Goal: Share content: Share content

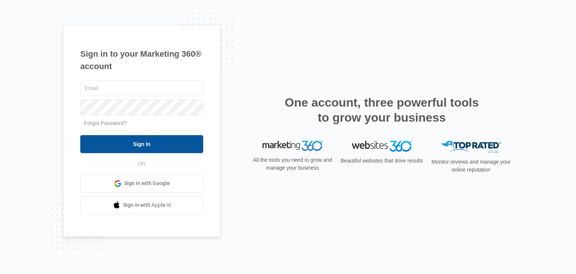
type input "[EMAIL_ADDRESS][DOMAIN_NAME]"
click at [143, 142] on input "Sign In" at bounding box center [141, 144] width 123 height 18
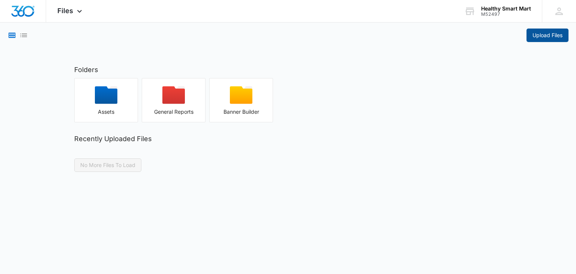
click at [550, 37] on span "Upload Files" at bounding box center [547, 35] width 30 height 8
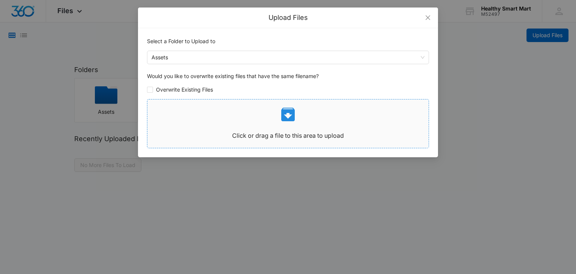
click at [285, 118] on icon at bounding box center [287, 114] width 13 height 13
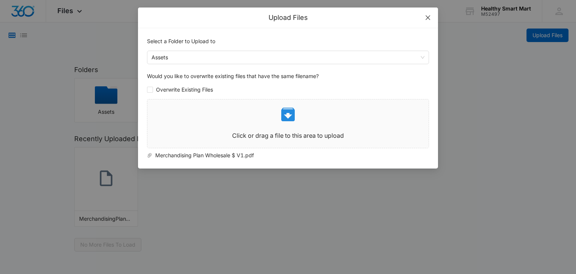
click at [426, 17] on icon "close" at bounding box center [428, 18] width 6 height 6
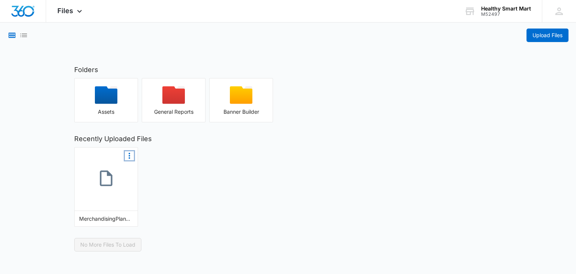
click at [127, 151] on icon "More Options" at bounding box center [129, 155] width 9 height 9
click at [124, 164] on button "Make Public" at bounding box center [114, 168] width 39 height 10
click at [84, 9] on div "Files Apps Reputation Websites Forms CRM Email Social Payments POS Content Ads …" at bounding box center [70, 11] width 49 height 22
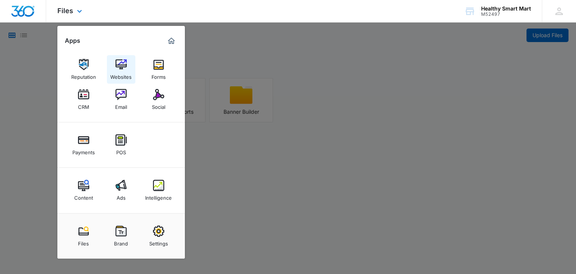
click at [117, 69] on img at bounding box center [120, 64] width 11 height 11
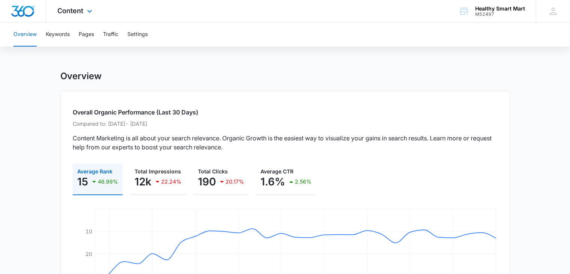
click at [84, 12] on div "Content Apps Reputation Websites Forms CRM Email Social Payments POS Content Ad…" at bounding box center [75, 11] width 59 height 22
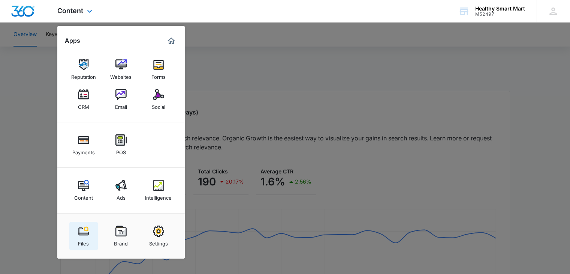
click at [82, 231] on img at bounding box center [83, 230] width 11 height 11
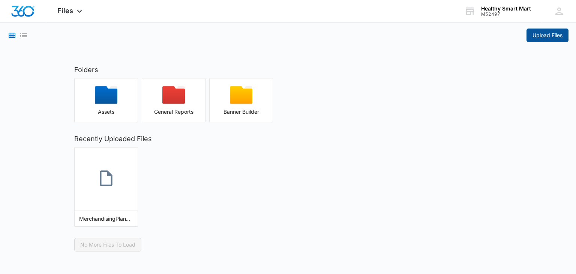
click at [542, 35] on span "Upload Files" at bounding box center [547, 35] width 30 height 8
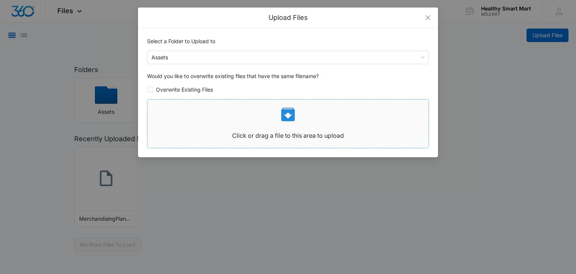
click at [291, 118] on icon at bounding box center [287, 114] width 13 height 13
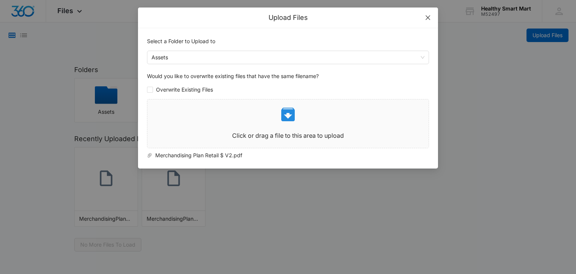
click at [424, 18] on span "Close" at bounding box center [428, 17] width 20 height 20
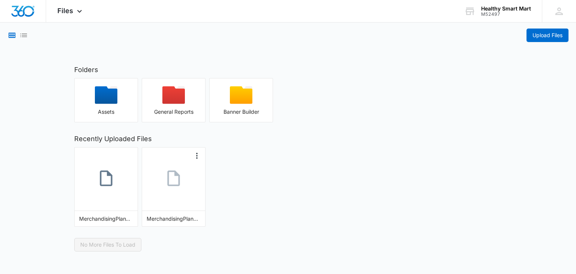
click at [189, 191] on link at bounding box center [173, 179] width 63 height 42
click at [197, 153] on icon "More Options" at bounding box center [196, 156] width 1 height 6
click at [190, 167] on button "Make Public" at bounding box center [182, 168] width 39 height 10
click at [65, 11] on span "Files" at bounding box center [65, 11] width 16 height 8
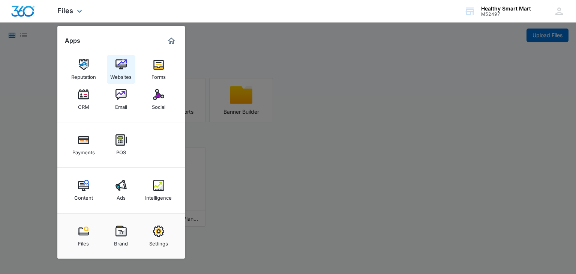
click at [120, 73] on div "Websites" at bounding box center [120, 75] width 21 height 10
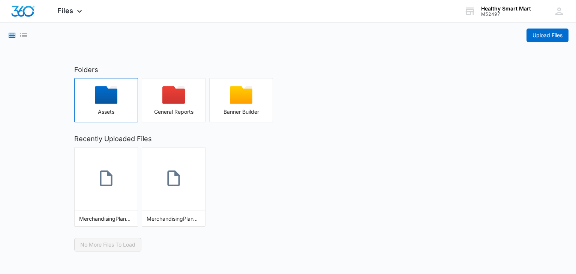
click at [103, 90] on icon "button" at bounding box center [106, 95] width 22 height 18
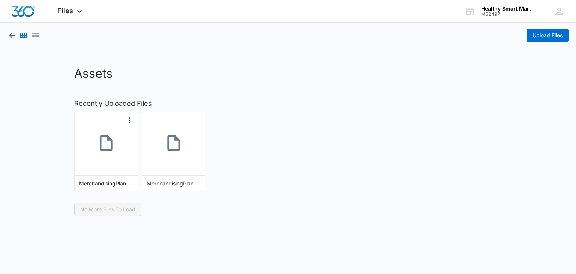
click at [111, 180] on div "MerchandisingPlanRetailV2.pdf" at bounding box center [106, 183] width 54 height 8
click at [109, 151] on icon at bounding box center [106, 142] width 19 height 19
click at [13, 41] on div at bounding box center [23, 34] width 32 height 13
click at [11, 34] on icon "button" at bounding box center [11, 35] width 9 height 9
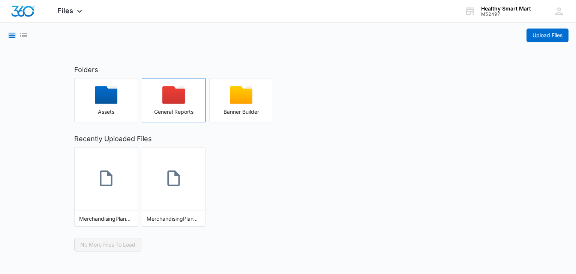
click at [175, 102] on icon "button" at bounding box center [173, 95] width 22 height 18
click at [130, 156] on icon "More Options" at bounding box center [129, 155] width 9 height 9
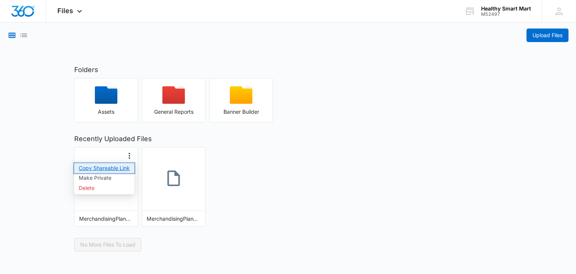
click at [114, 167] on button "Copy Shareable Link" at bounding box center [104, 168] width 60 height 10
click at [67, 13] on span "Files" at bounding box center [65, 11] width 16 height 8
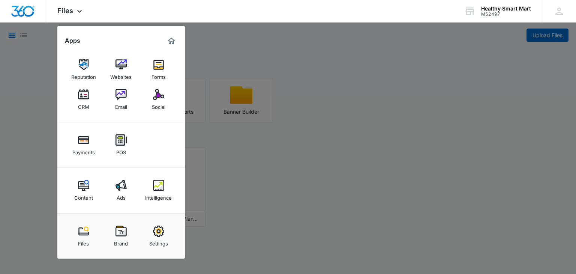
click at [273, 152] on div at bounding box center [288, 137] width 576 height 274
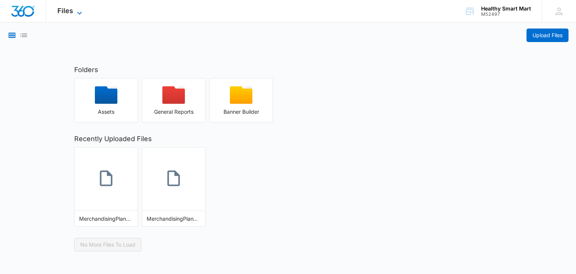
click at [64, 12] on span "Files" at bounding box center [65, 11] width 16 height 8
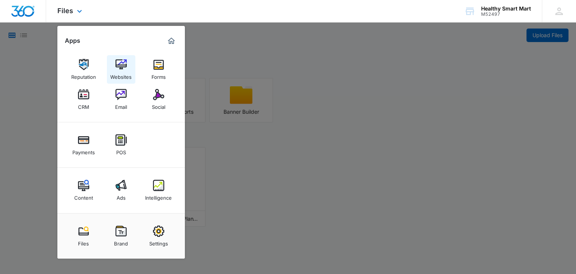
click at [122, 72] on div "Websites" at bounding box center [120, 75] width 21 height 10
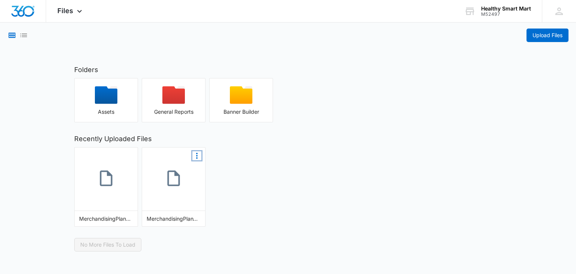
click at [198, 154] on icon "More Options" at bounding box center [196, 155] width 9 height 9
click at [175, 168] on button "Copy Shareable Link" at bounding box center [172, 168] width 60 height 10
click at [182, 185] on icon at bounding box center [173, 178] width 19 height 19
click at [79, 10] on icon at bounding box center [79, 13] width 9 height 9
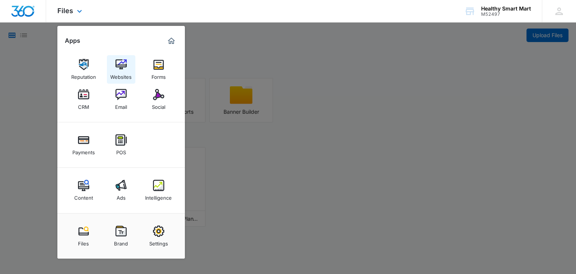
click at [119, 71] on div "Websites" at bounding box center [120, 75] width 21 height 10
